Goal: Task Accomplishment & Management: Manage account settings

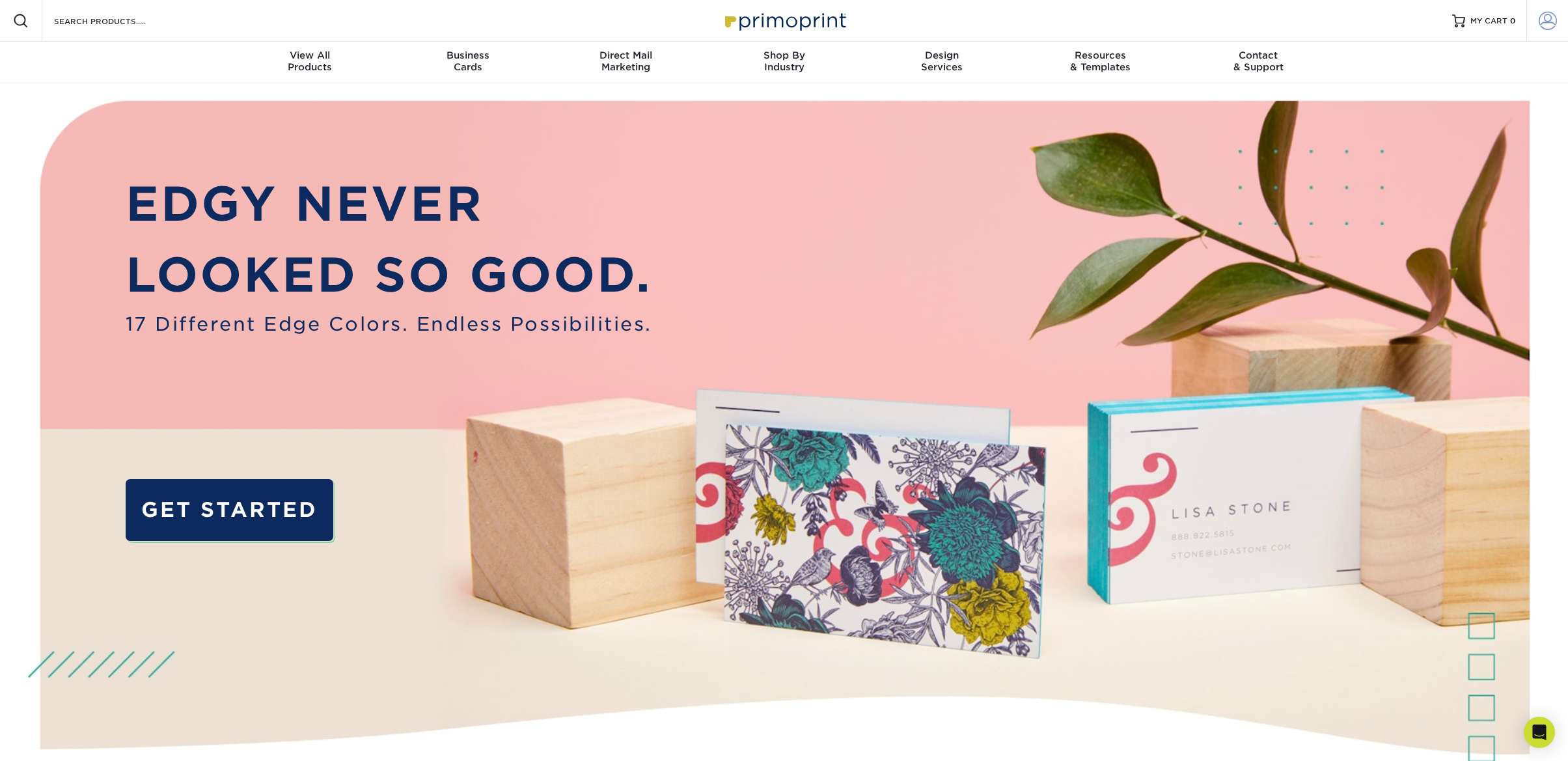
type input "[PERSON_NAME][EMAIL_ADDRESS][PERSON_NAME][DOMAIN_NAME]"
click at [1545, 20] on span at bounding box center [1547, 21] width 18 height 18
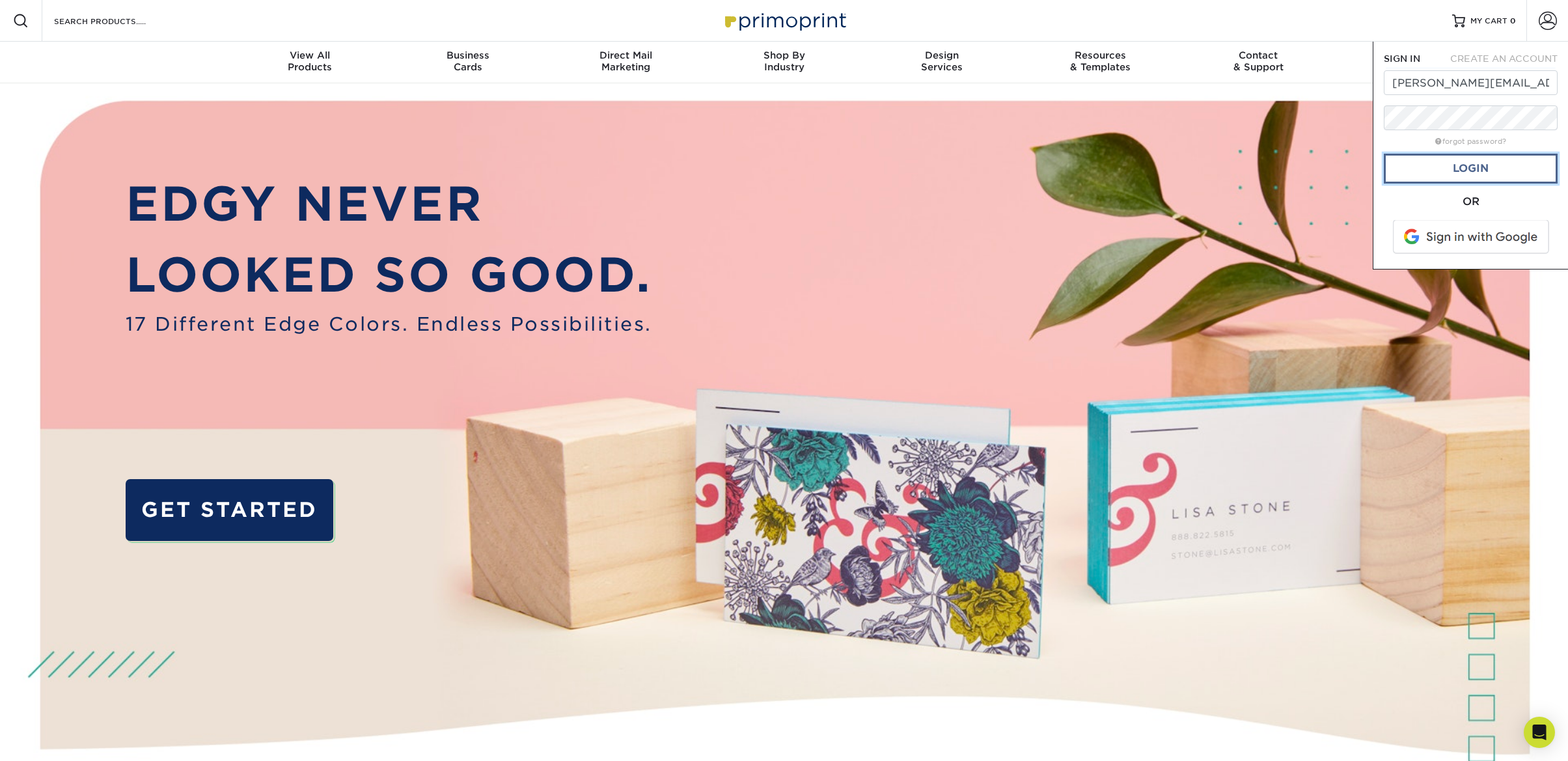
click at [1483, 167] on link "Login" at bounding box center [1470, 168] width 174 height 30
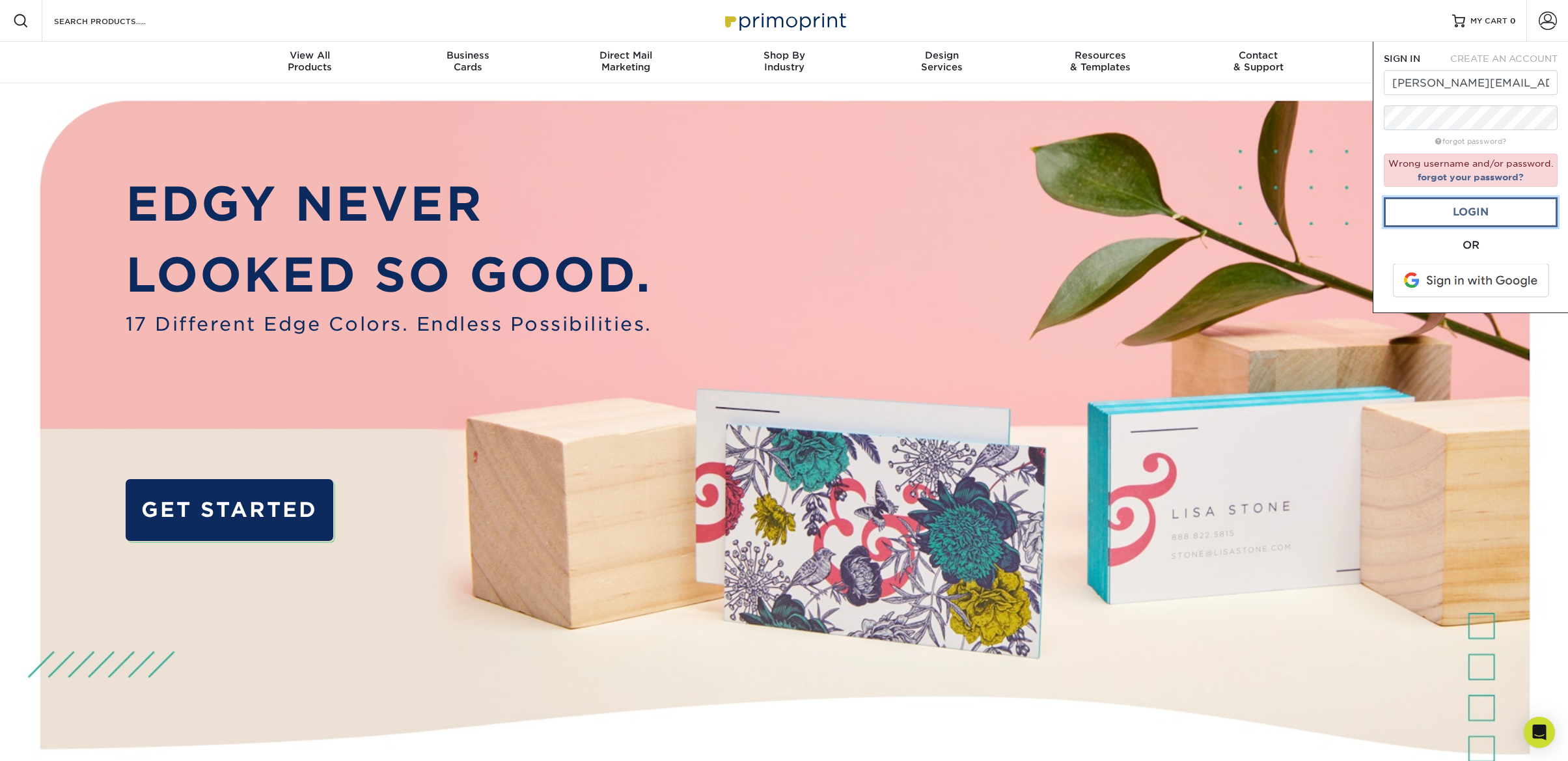
click at [1478, 205] on link "Login" at bounding box center [1470, 212] width 174 height 30
click at [1313, 211] on img at bounding box center [784, 471] width 1552 height 776
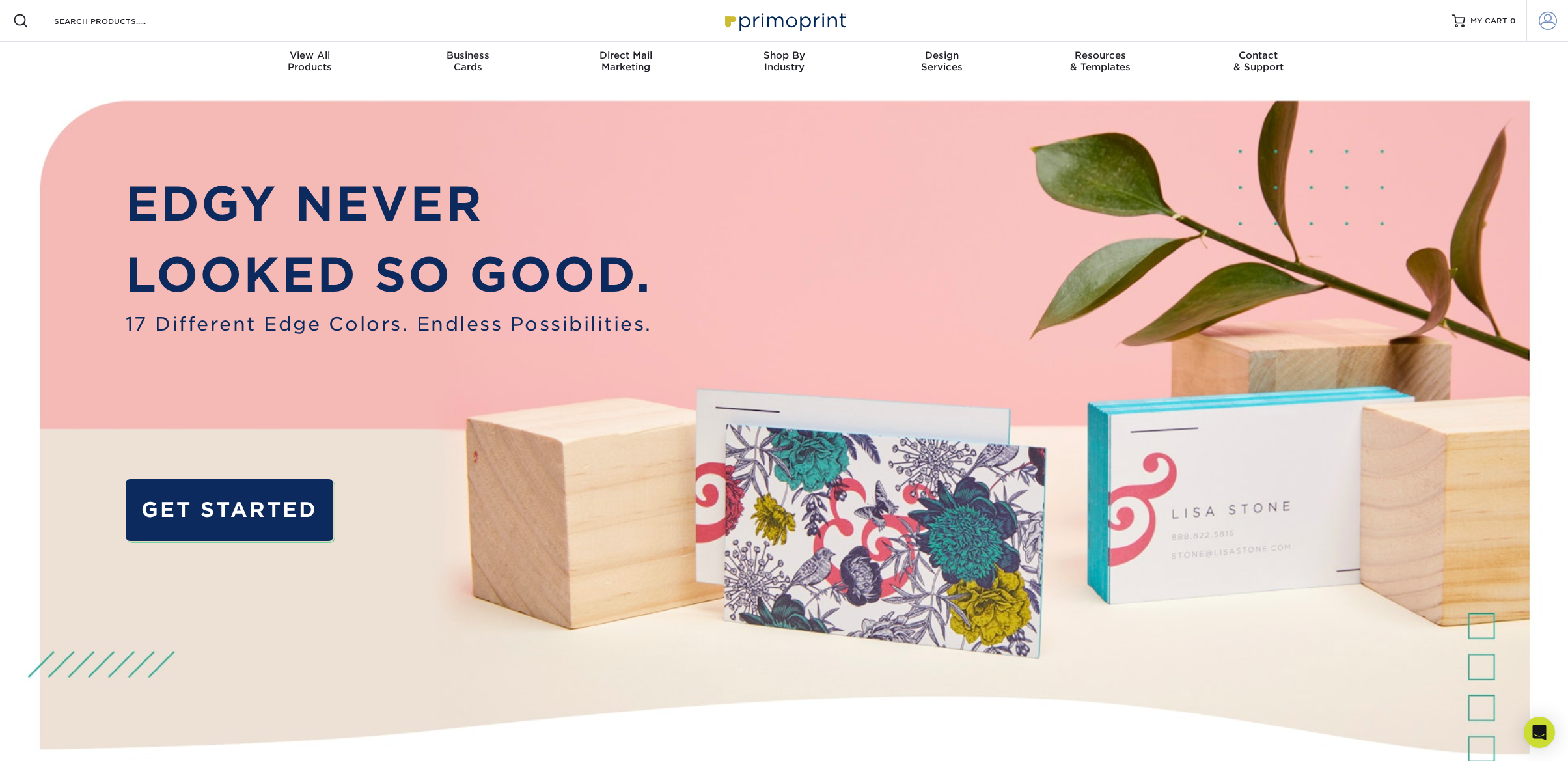
click at [1548, 10] on link "Account" at bounding box center [1547, 21] width 42 height 42
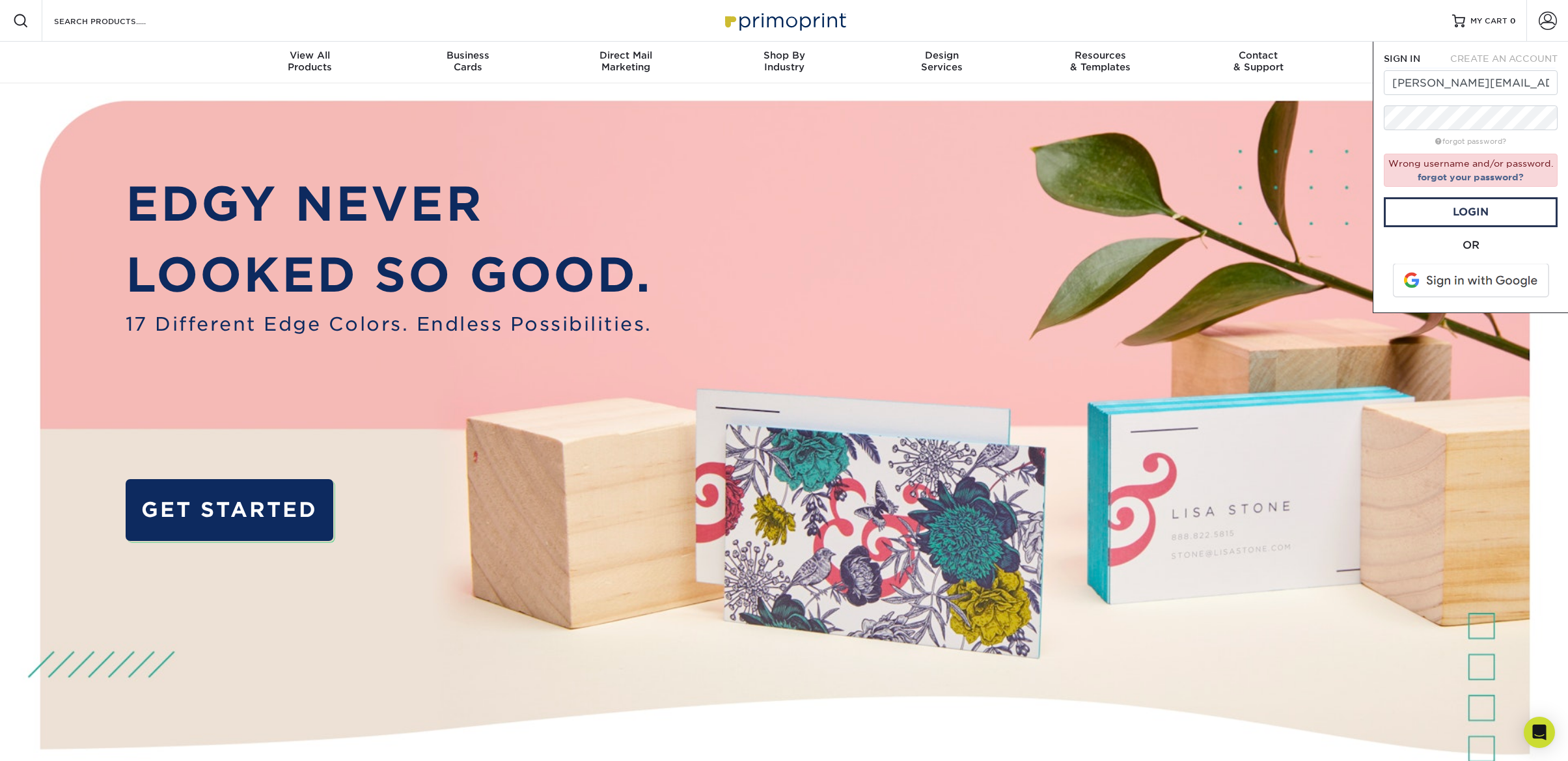
click at [1467, 175] on link "forgot your password?" at bounding box center [1470, 177] width 106 height 10
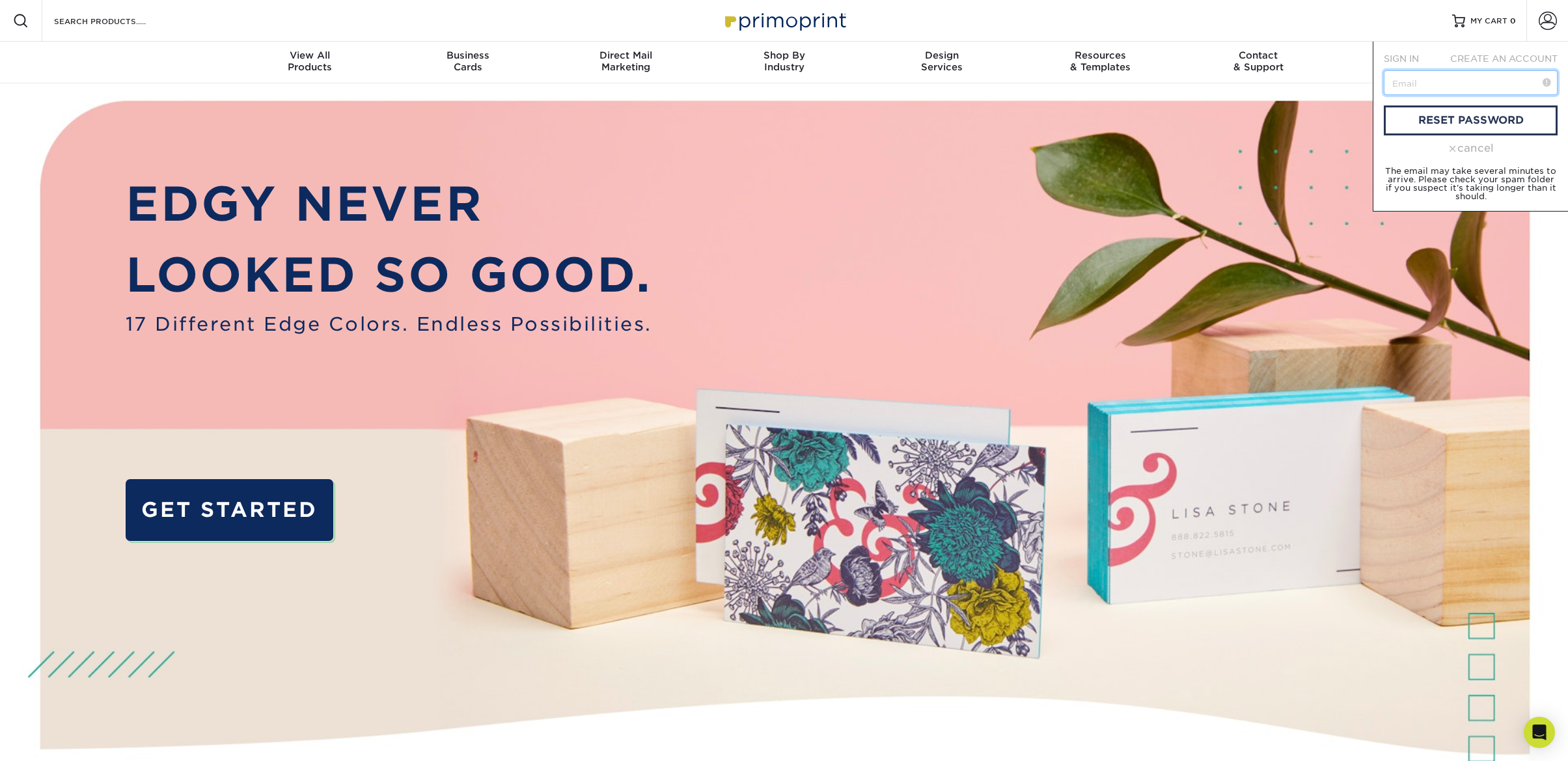
click at [1459, 82] on input "text" at bounding box center [1470, 83] width 174 height 25
type input "[PERSON_NAME][EMAIL_ADDRESS][PERSON_NAME][DOMAIN_NAME]"
click at [1426, 126] on link "reset password" at bounding box center [1470, 120] width 174 height 30
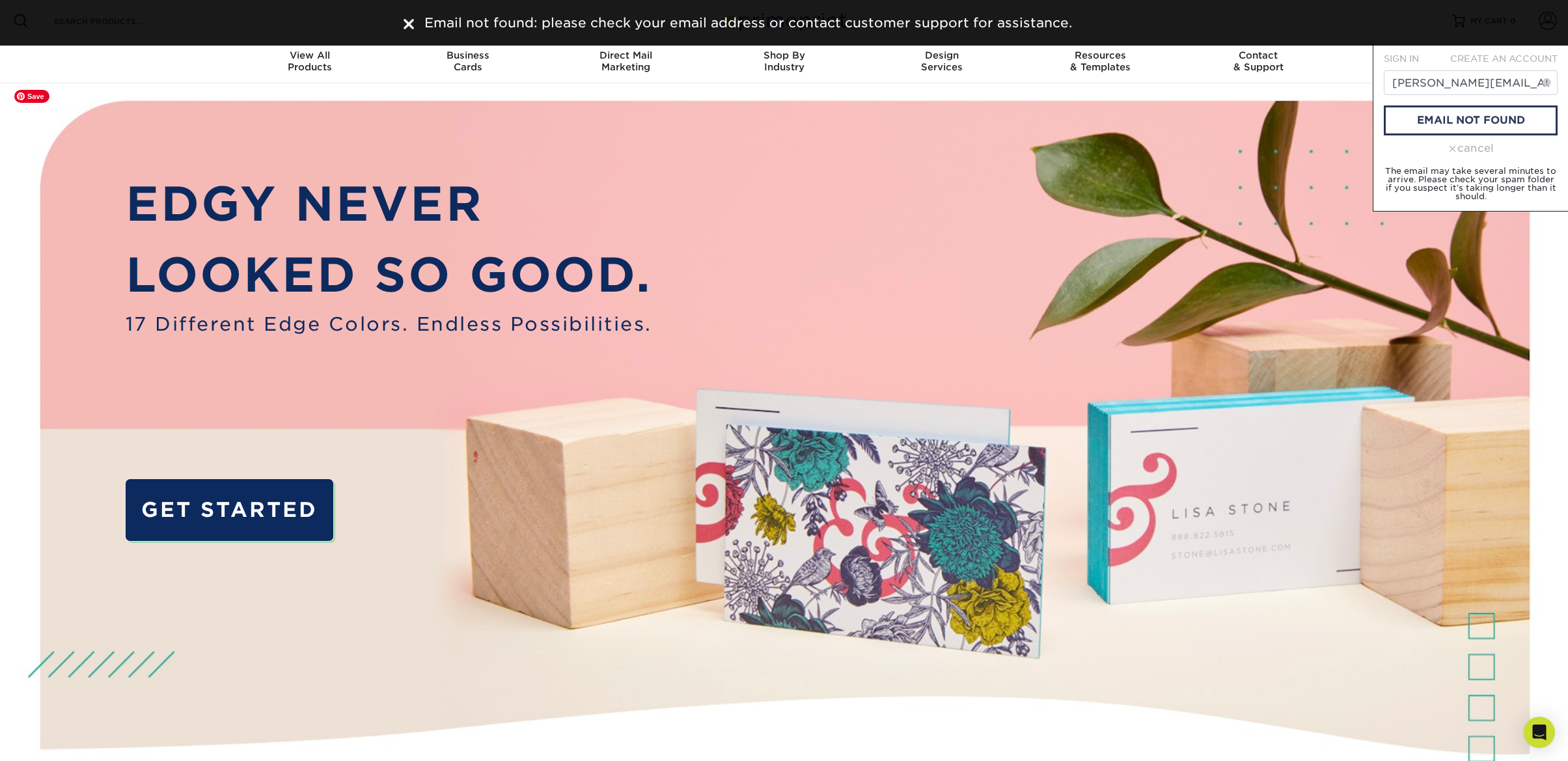
click at [940, 182] on img at bounding box center [784, 471] width 1552 height 776
